Goal: Transaction & Acquisition: Purchase product/service

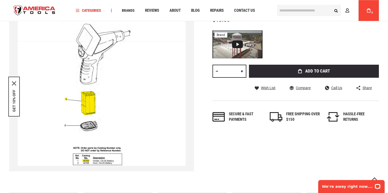
scroll to position [98, 0]
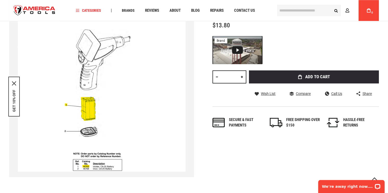
click at [243, 75] on link at bounding box center [242, 76] width 9 height 13
click at [217, 73] on link at bounding box center [217, 76] width 9 height 13
click at [217, 74] on link at bounding box center [217, 76] width 9 height 13
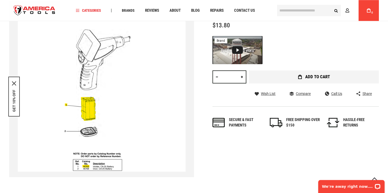
click at [318, 75] on span "Add to Cart" at bounding box center [317, 77] width 25 height 4
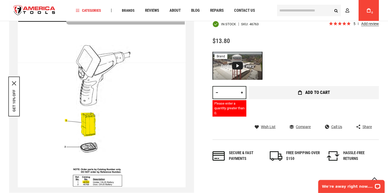
scroll to position [69, 0]
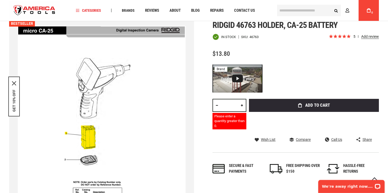
click at [243, 103] on link at bounding box center [242, 105] width 9 height 13
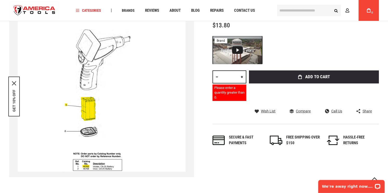
scroll to position [101, 0]
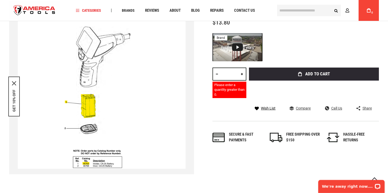
click at [266, 106] on span "Wish List" at bounding box center [268, 108] width 15 height 4
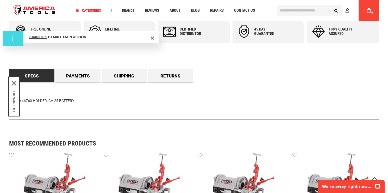
scroll to position [276, 0]
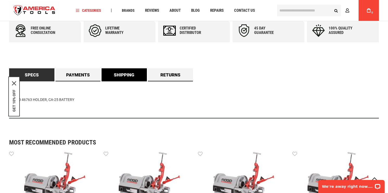
click at [127, 74] on link "Shipping" at bounding box center [124, 74] width 45 height 13
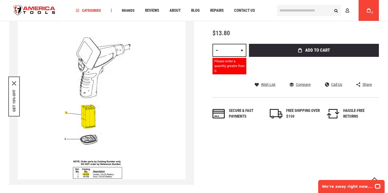
scroll to position [0, 0]
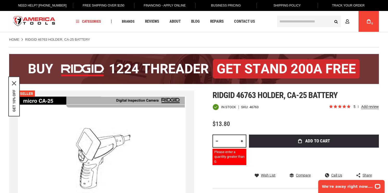
click at [217, 138] on link at bounding box center [217, 140] width 9 height 13
type input "*"
